Goal: Communication & Community: Answer question/provide support

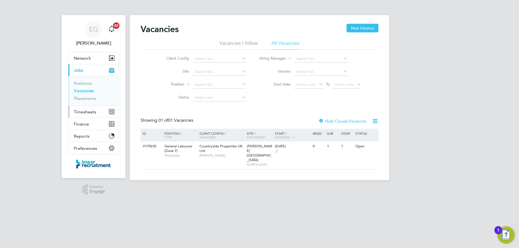
click at [89, 115] on button "Timesheets" at bounding box center [93, 112] width 50 height 12
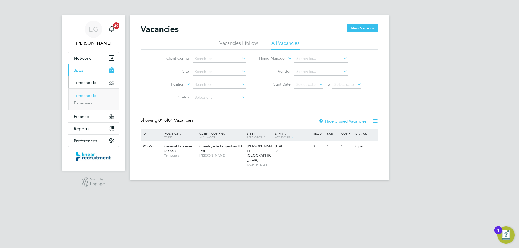
click at [88, 98] on link "Timesheets" at bounding box center [85, 95] width 22 height 5
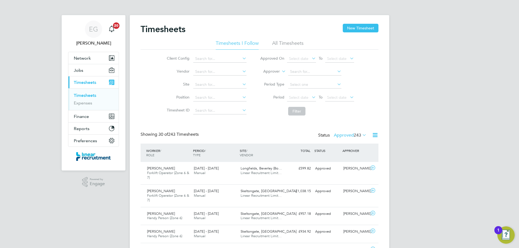
click at [361, 134] on icon at bounding box center [361, 135] width 0 height 8
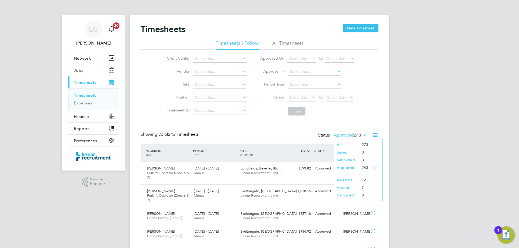
click at [357, 159] on li "Submitted" at bounding box center [346, 161] width 25 height 8
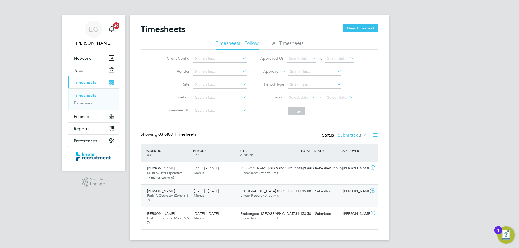
click at [373, 190] on icon at bounding box center [373, 191] width 7 height 4
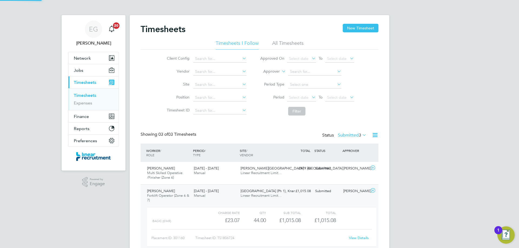
scroll to position [9, 53]
click at [356, 237] on link "View Details" at bounding box center [359, 238] width 20 height 5
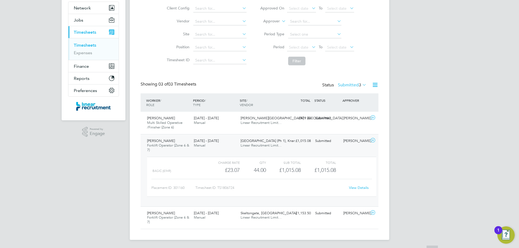
scroll to position [51, 0]
click at [373, 140] on icon at bounding box center [373, 140] width 7 height 4
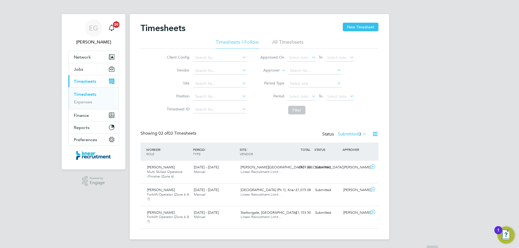
scroll to position [1, 0]
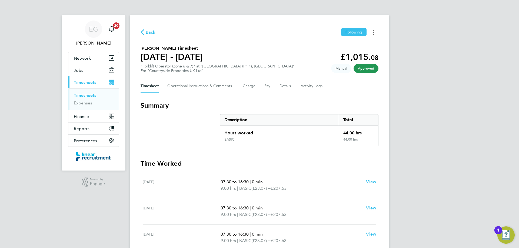
click at [373, 30] on icon "Timesheets Menu" at bounding box center [373, 32] width 1 height 5
click at [342, 45] on link "Download timesheet" at bounding box center [346, 44] width 65 height 11
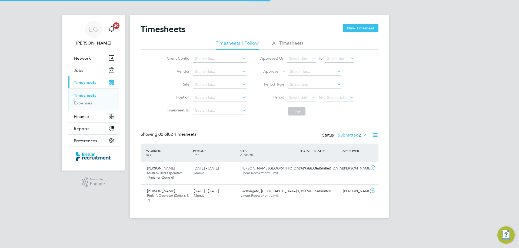
scroll to position [14, 47]
click at [88, 71] on button "Jobs" at bounding box center [93, 70] width 50 height 12
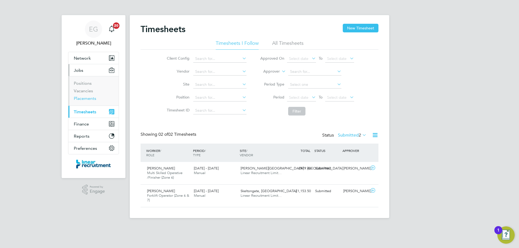
click at [85, 97] on link "Placements" at bounding box center [85, 98] width 22 height 5
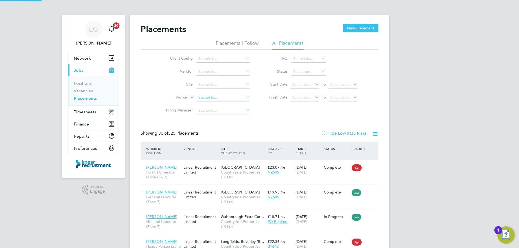
click at [207, 97] on input at bounding box center [223, 98] width 53 height 8
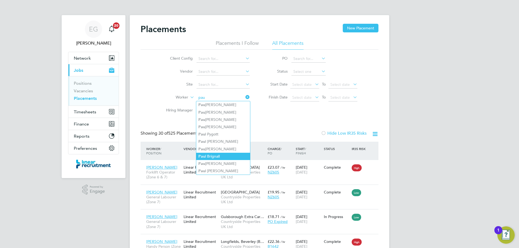
click at [214, 153] on li "Pau l Brignall" at bounding box center [223, 156] width 54 height 7
type input "Paul Brignall"
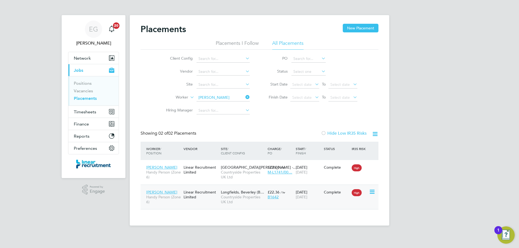
click at [205, 199] on div "Linear Recruitment Limited" at bounding box center [200, 194] width 37 height 15
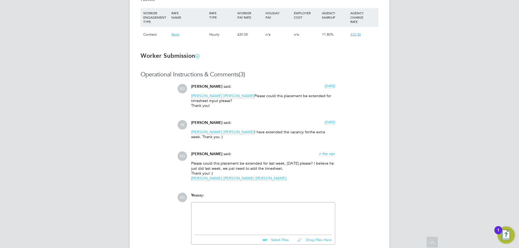
scroll to position [432, 0]
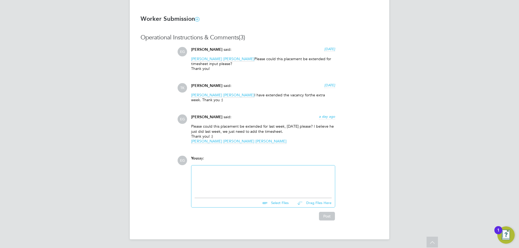
click at [233, 182] on div at bounding box center [263, 180] width 137 height 23
drag, startPoint x: 192, startPoint y: 126, endPoint x: 259, endPoint y: 142, distance: 69.6
click at [259, 142] on p "Please could this placement be extended for last week, WE 24/08/25 please? I be…" at bounding box center [263, 134] width 144 height 20
copy p "Please could this placement be extended for last week, WE 24/08/25 please? I be…"
click at [235, 169] on div at bounding box center [263, 180] width 137 height 23
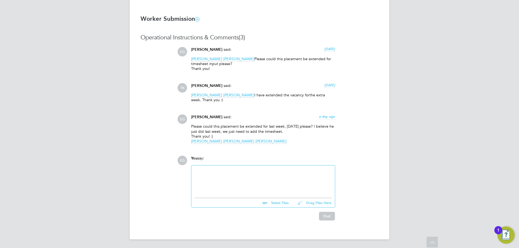
paste div
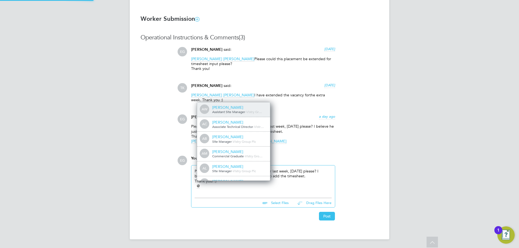
scroll to position [4, 54]
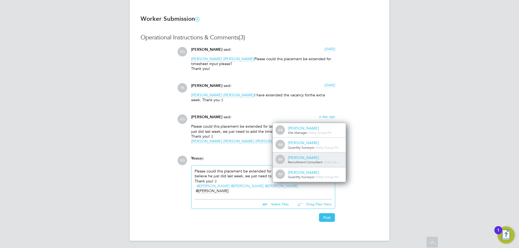
click at [314, 160] on span "Recruitment Consultant" at bounding box center [305, 162] width 34 height 4
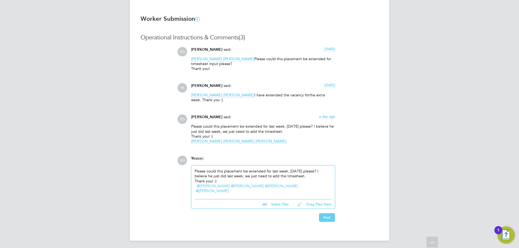
click at [322, 217] on button "Post" at bounding box center [327, 218] width 16 height 9
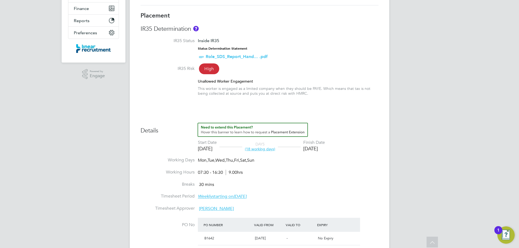
scroll to position [0, 0]
